Goal: Information Seeking & Learning: Find specific fact

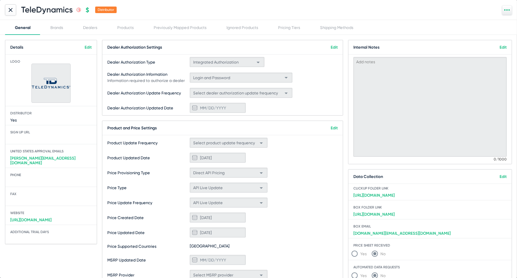
scroll to position [67, 0]
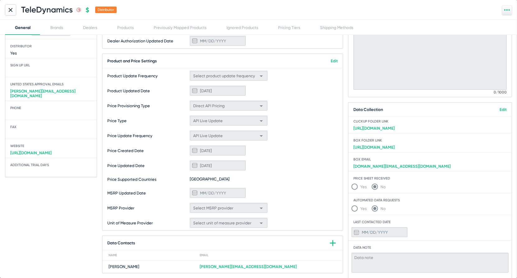
click at [7, 15] on div at bounding box center [10, 9] width 11 height 11
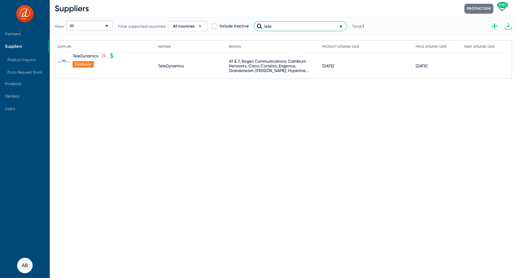
click at [283, 29] on input "tele" at bounding box center [300, 26] width 93 height 10
type input "b"
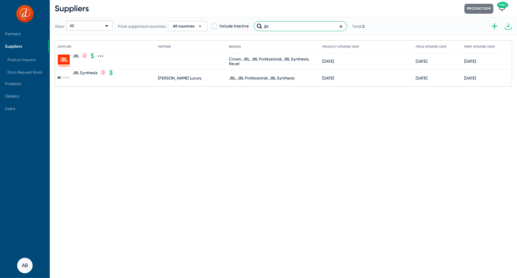
type input "jbl"
click at [73, 56] on div "JBL" at bounding box center [75, 56] width 7 height 5
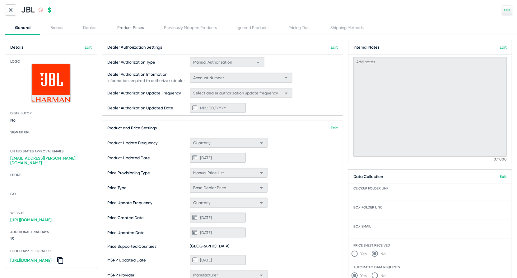
click at [134, 21] on div "Product Prices" at bounding box center [130, 27] width 47 height 15
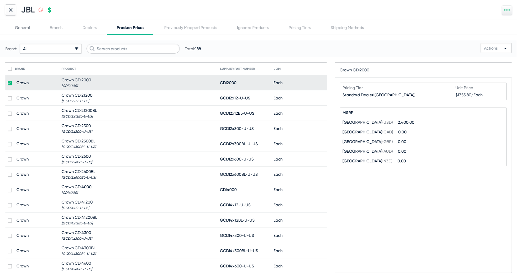
click at [25, 25] on div "General" at bounding box center [22, 27] width 15 height 5
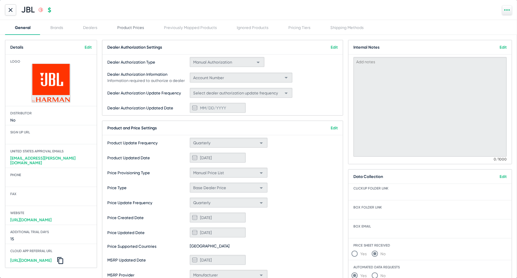
click at [119, 29] on div "Product Prices" at bounding box center [130, 27] width 27 height 5
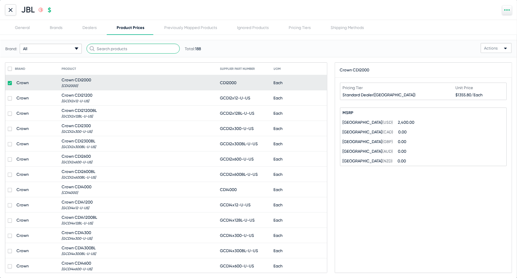
click at [115, 44] on input "text" at bounding box center [132, 49] width 93 height 10
paste input "L82 Classic MkII"
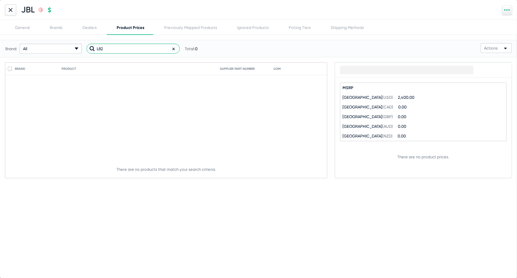
type input "L82"
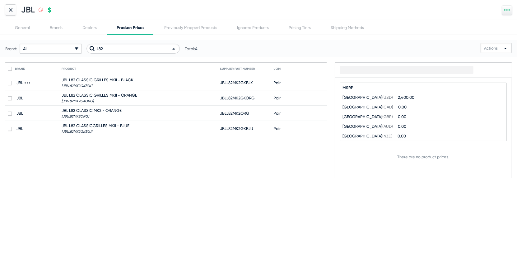
click at [101, 79] on span "JBL L82 CLASSIC GRILLES MKII - BLACK" at bounding box center [98, 79] width 72 height 5
checkbox input "true"
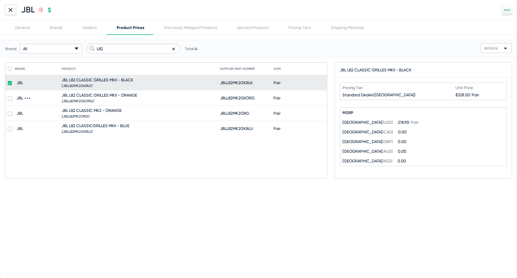
click at [139, 94] on mat-cell "JBL L82 CLASSIC GRILLES MKII - ORANGE [JBLL82MK2GKORG]" at bounding box center [141, 97] width 158 height 15
click at [124, 108] on mat-cell "JBL L82 CLASSIC MK2 - ORANGE [JBLL82MK2ORG]" at bounding box center [141, 112] width 158 height 15
click at [9, 13] on div at bounding box center [10, 9] width 11 height 11
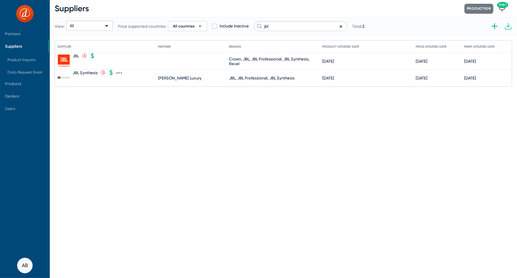
click at [92, 71] on div "JBL Synthesis" at bounding box center [84, 72] width 25 height 5
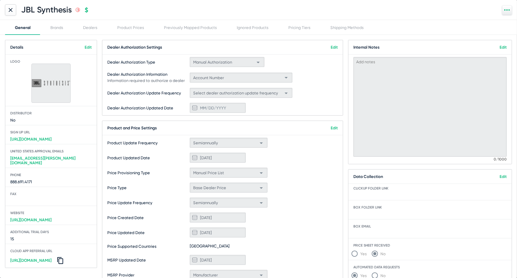
click at [11, 8] on icon at bounding box center [11, 10] width 4 height 4
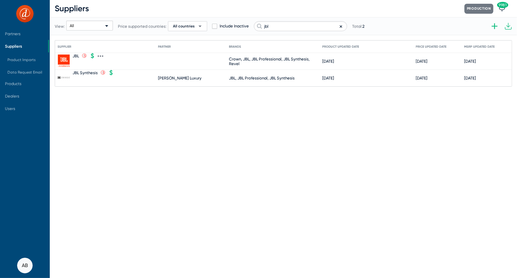
click at [77, 55] on div "JBL" at bounding box center [75, 56] width 7 height 5
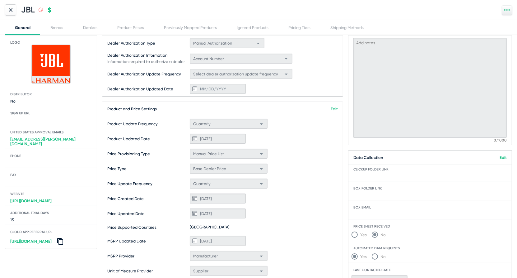
scroll to position [20, 0]
click at [11, 10] on icon at bounding box center [10, 9] width 3 height 3
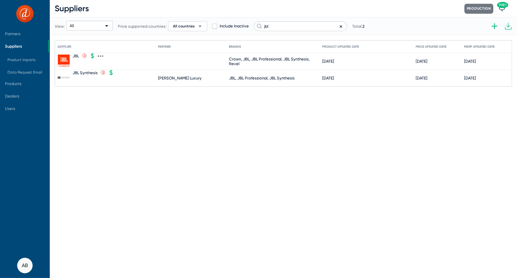
click at [89, 68] on div at bounding box center [84, 65] width 25 height 8
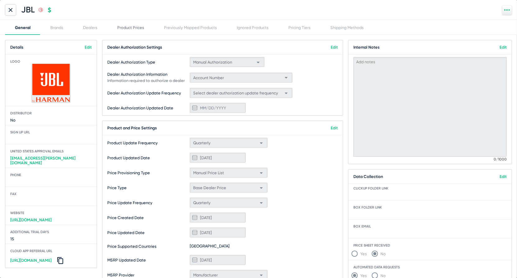
click at [111, 30] on div "Product Prices" at bounding box center [130, 27] width 47 height 15
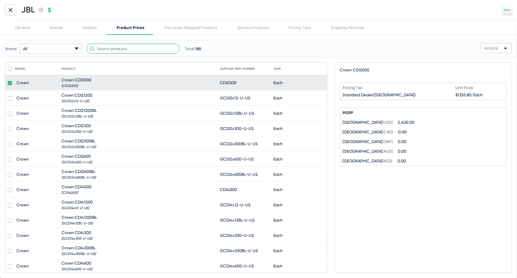
click at [124, 48] on input "text" at bounding box center [132, 49] width 93 height 10
paste input "L82 Classic MkII"
type input "L82 Classic MkII"
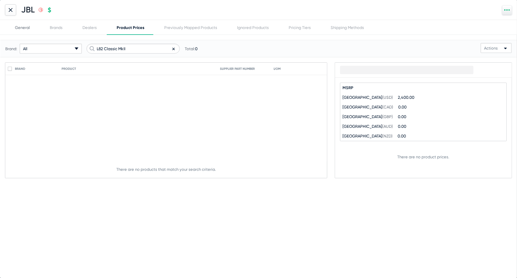
click at [16, 28] on div "General" at bounding box center [22, 27] width 15 height 5
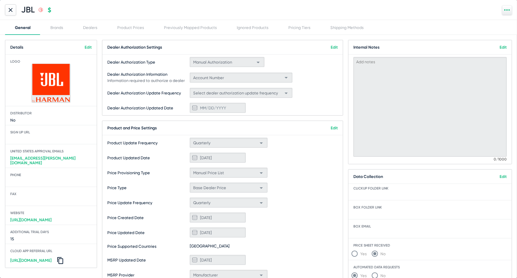
scroll to position [115, 0]
